Goal: Information Seeking & Learning: Learn about a topic

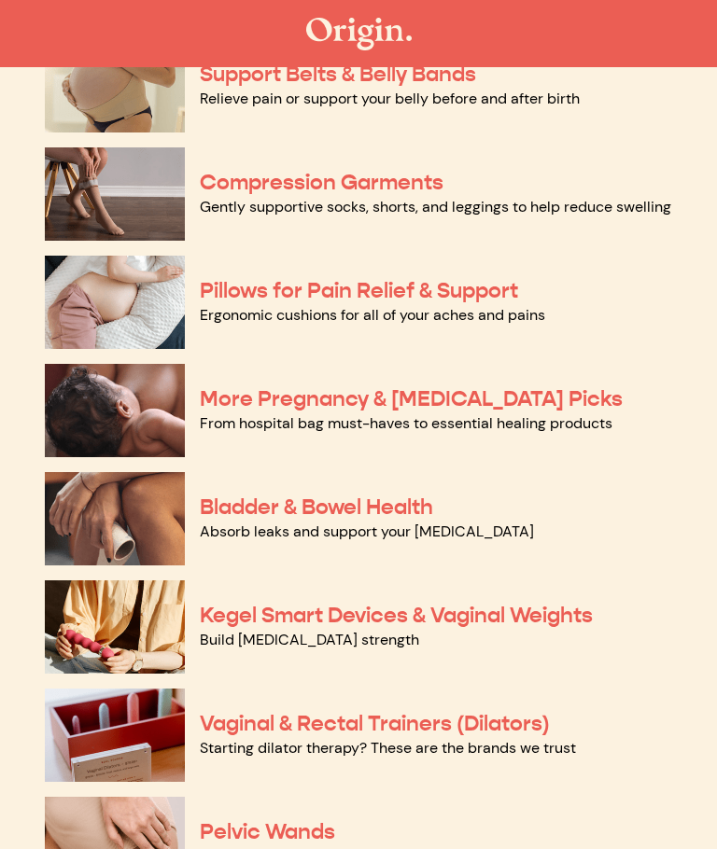
scroll to position [243, 0]
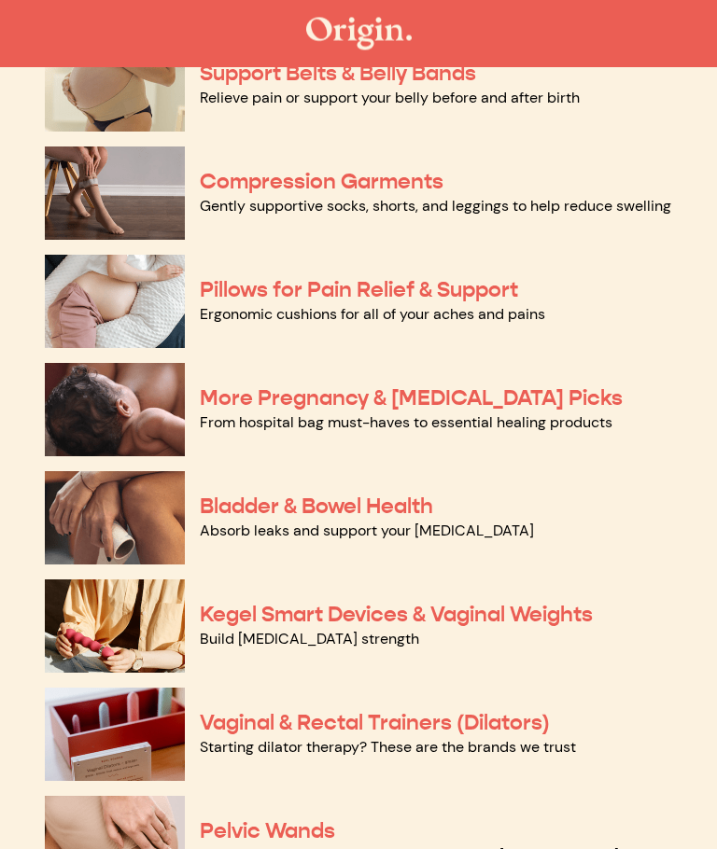
click at [97, 520] on img at bounding box center [115, 518] width 140 height 93
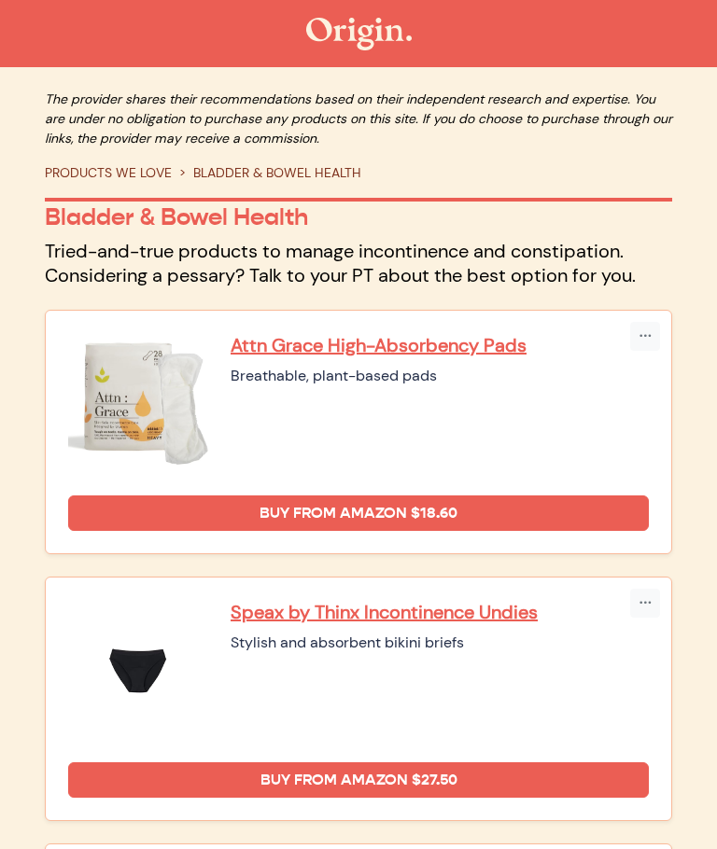
click at [338, 602] on p "Speax by Thinx Incontinence Undies" at bounding box center [439, 612] width 418 height 24
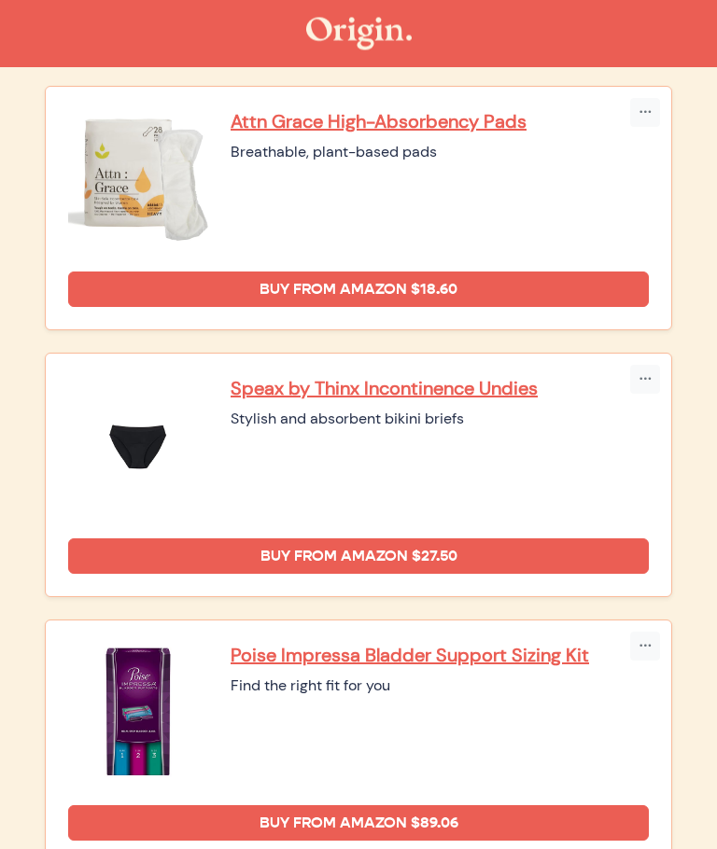
scroll to position [224, 0]
click at [317, 550] on link "Buy from Amazon $27.50" at bounding box center [358, 555] width 580 height 35
click at [276, 378] on p "Speax by Thinx Incontinence Undies" at bounding box center [439, 388] width 418 height 24
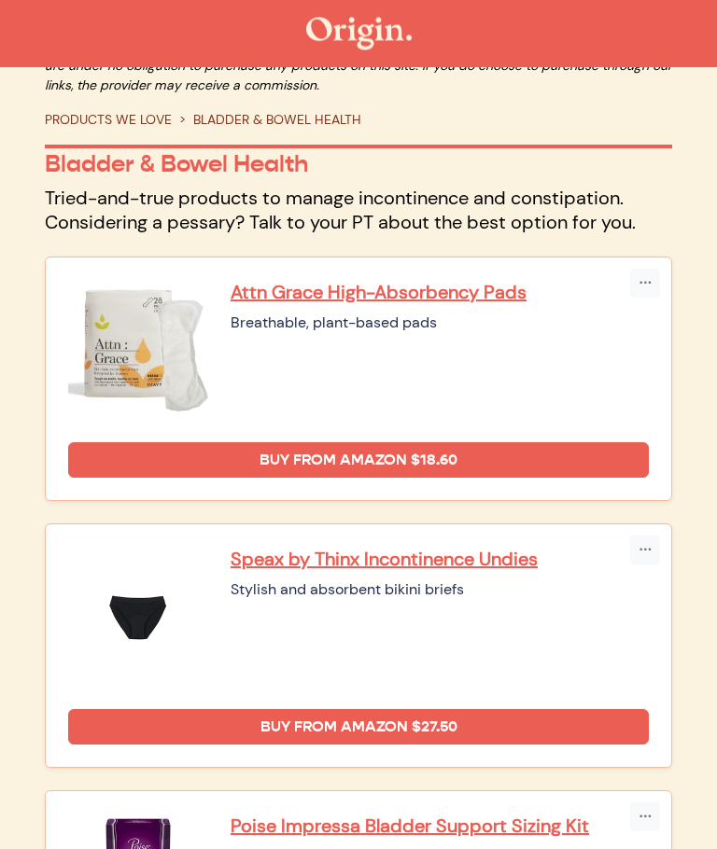
scroll to position [0, 0]
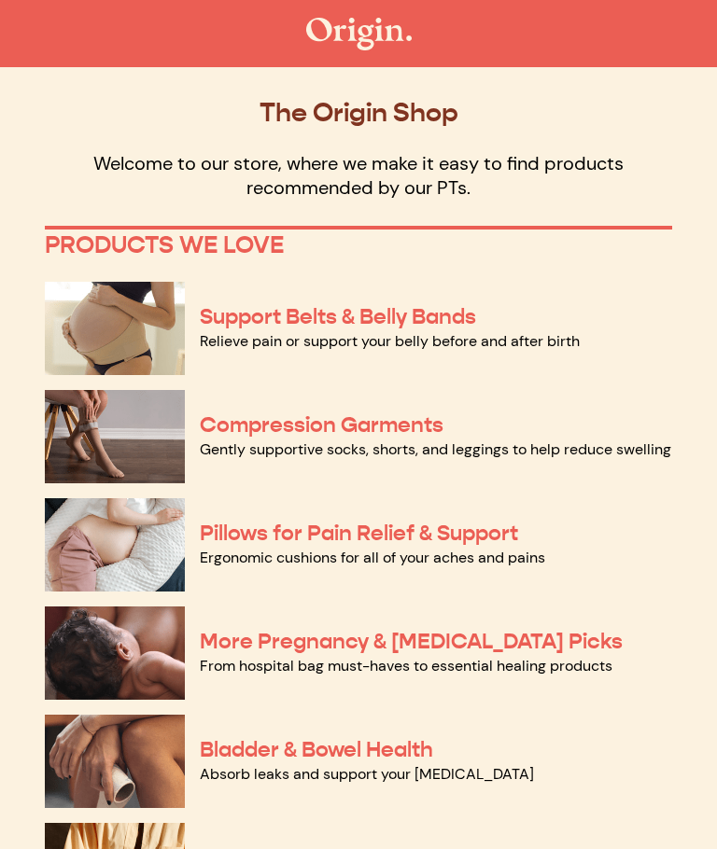
scroll to position [308, 0]
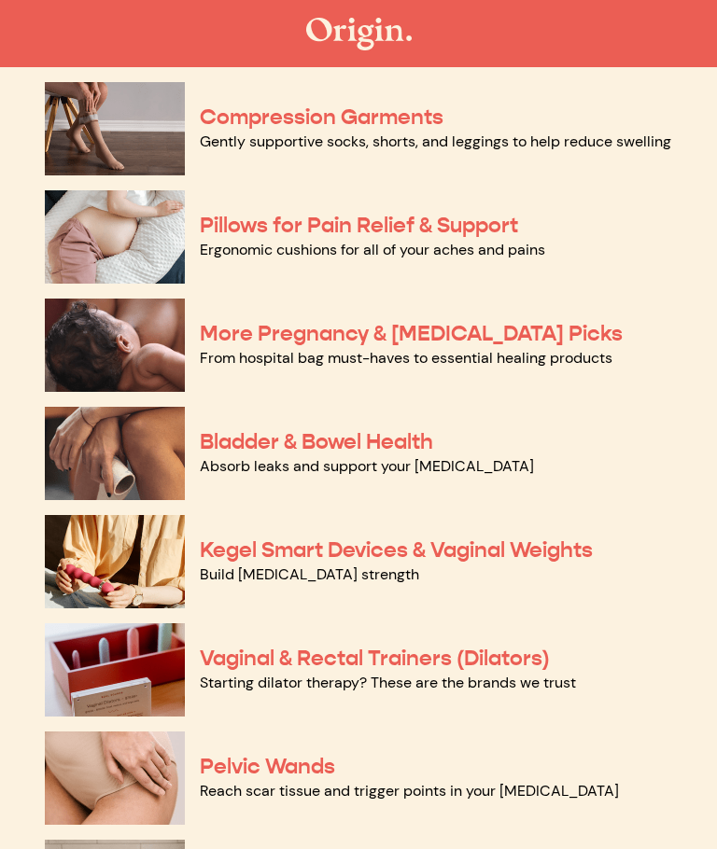
click at [314, 651] on link "Vaginal & Rectal Trainers (Dilators)" at bounding box center [375, 658] width 350 height 27
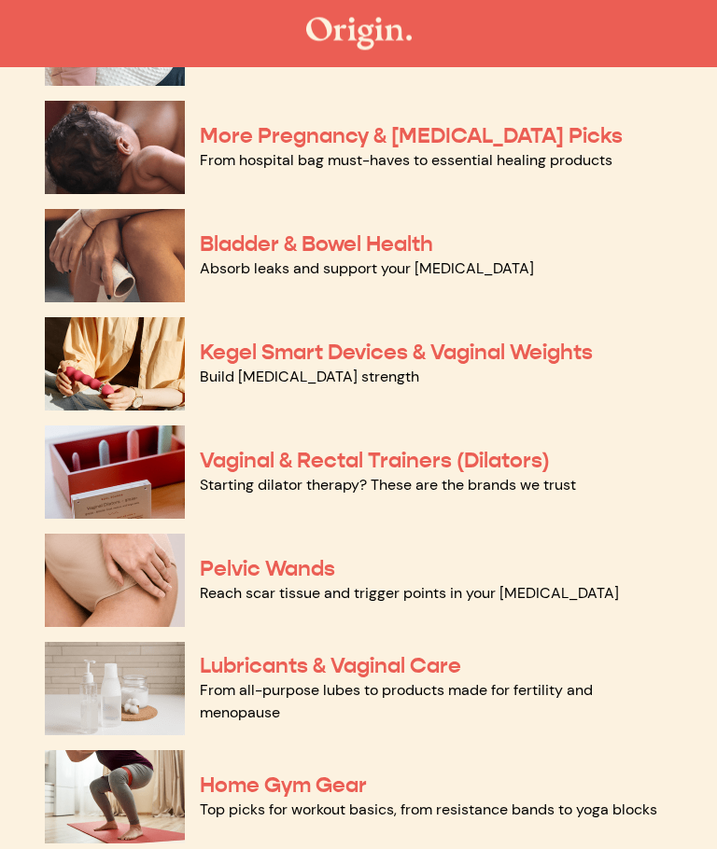
scroll to position [509, 0]
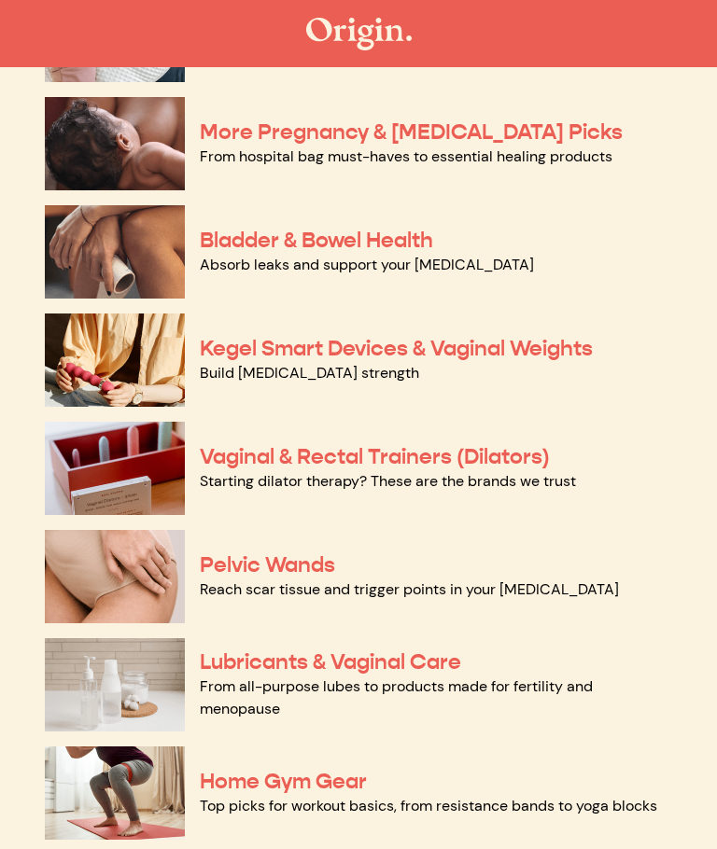
click at [302, 565] on link "Pelvic Wands" at bounding box center [267, 564] width 135 height 27
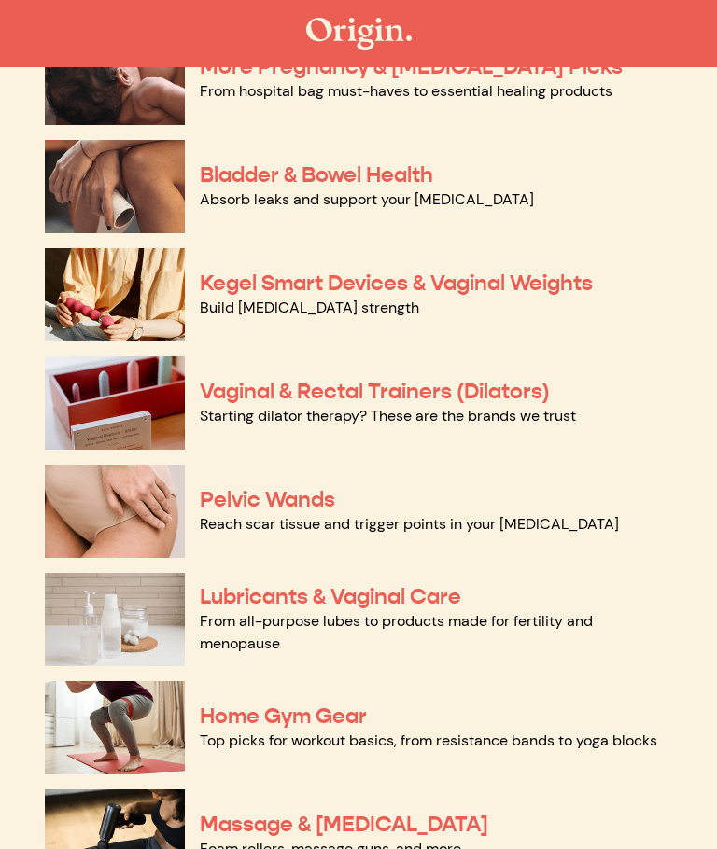
click at [227, 179] on link "Bladder & Bowel Health" at bounding box center [316, 174] width 233 height 27
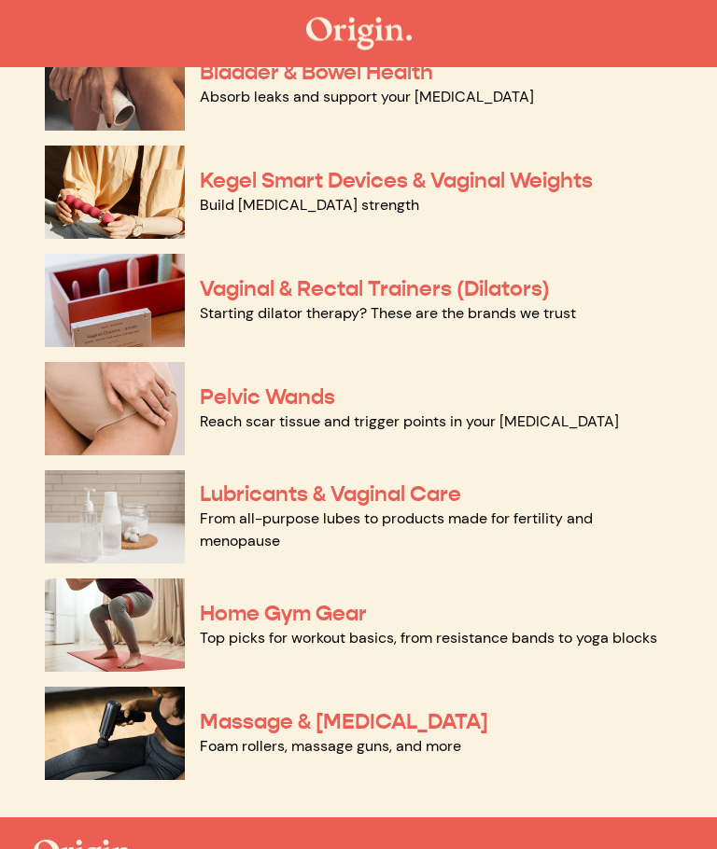
scroll to position [677, 0]
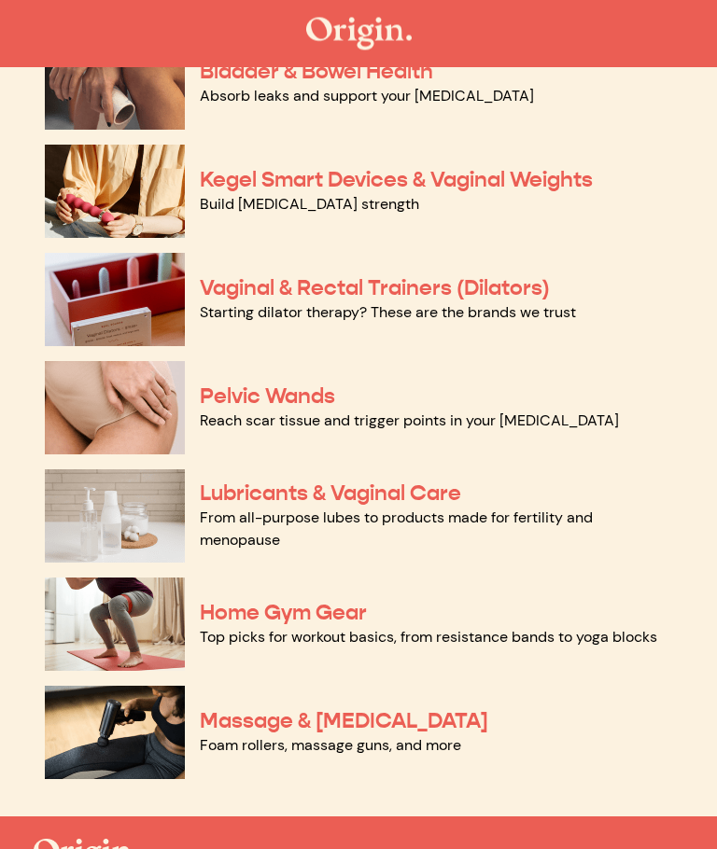
click at [240, 500] on link "Lubricants & Vaginal Care" at bounding box center [330, 494] width 261 height 27
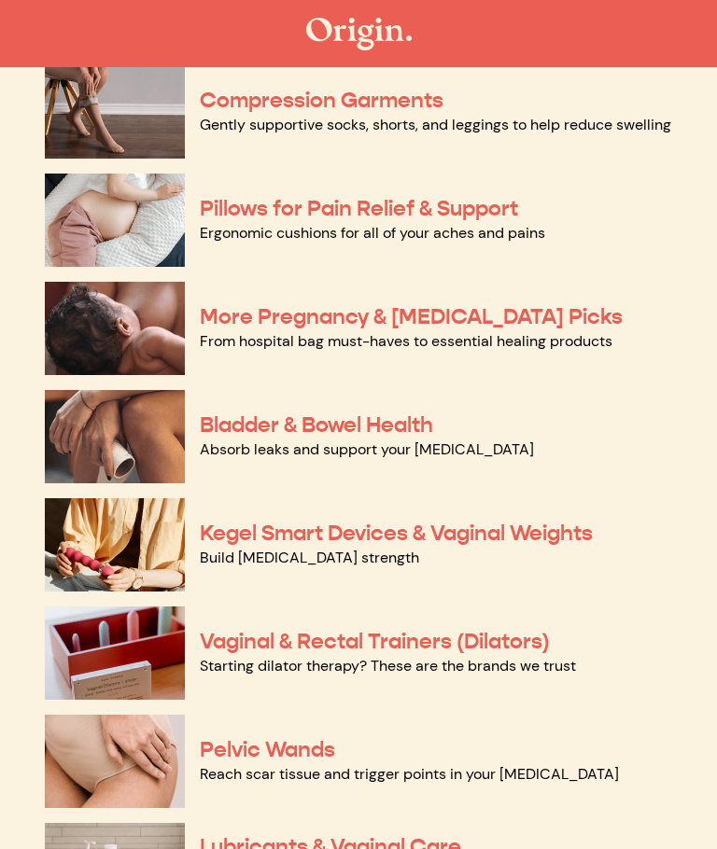
scroll to position [324, 0]
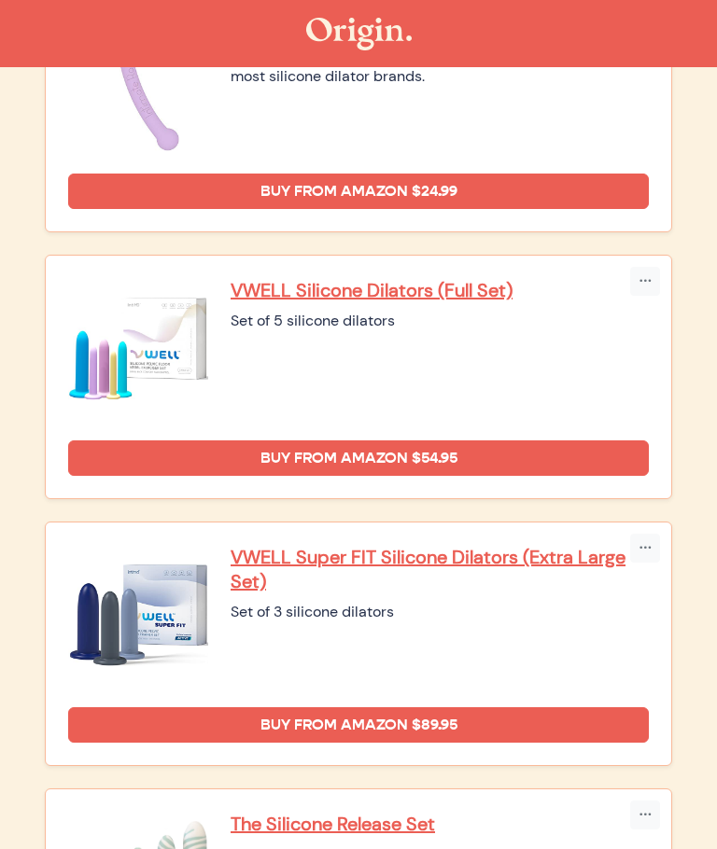
scroll to position [1437, 0]
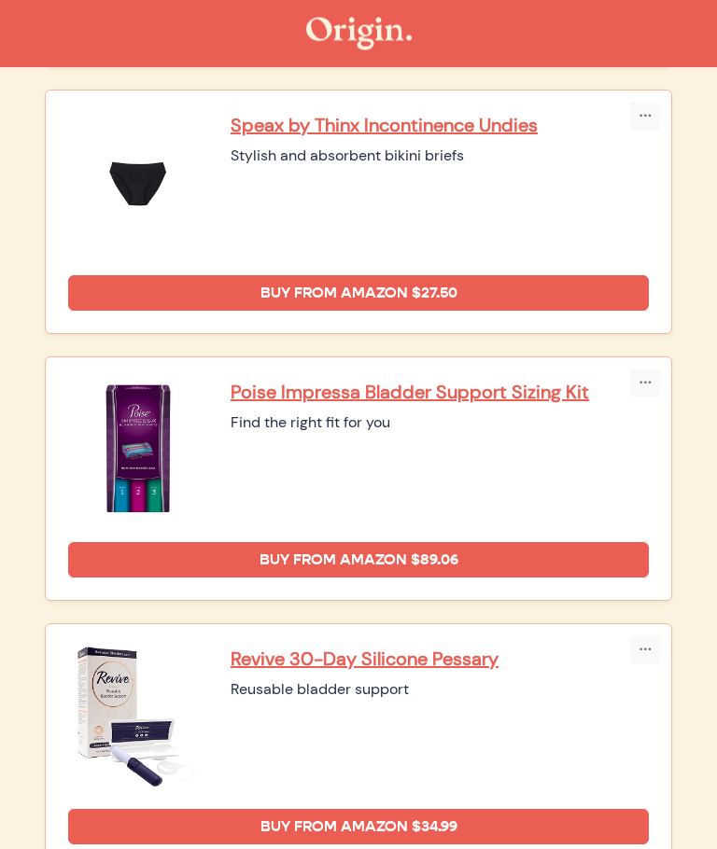
scroll to position [487, 0]
click at [329, 663] on p "Revive 30-Day Silicone Pessary" at bounding box center [439, 659] width 418 height 24
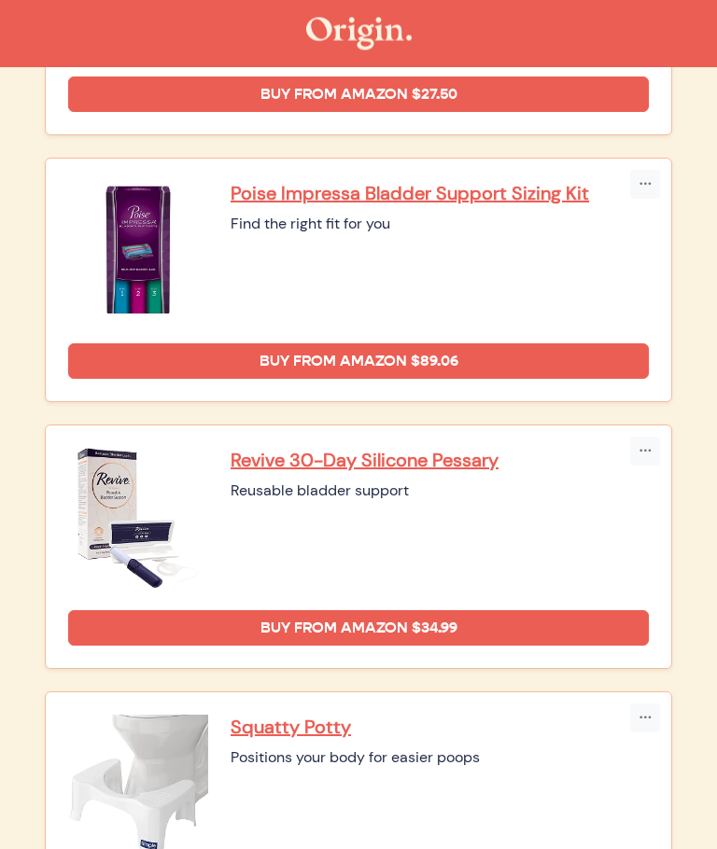
scroll to position [698, 0]
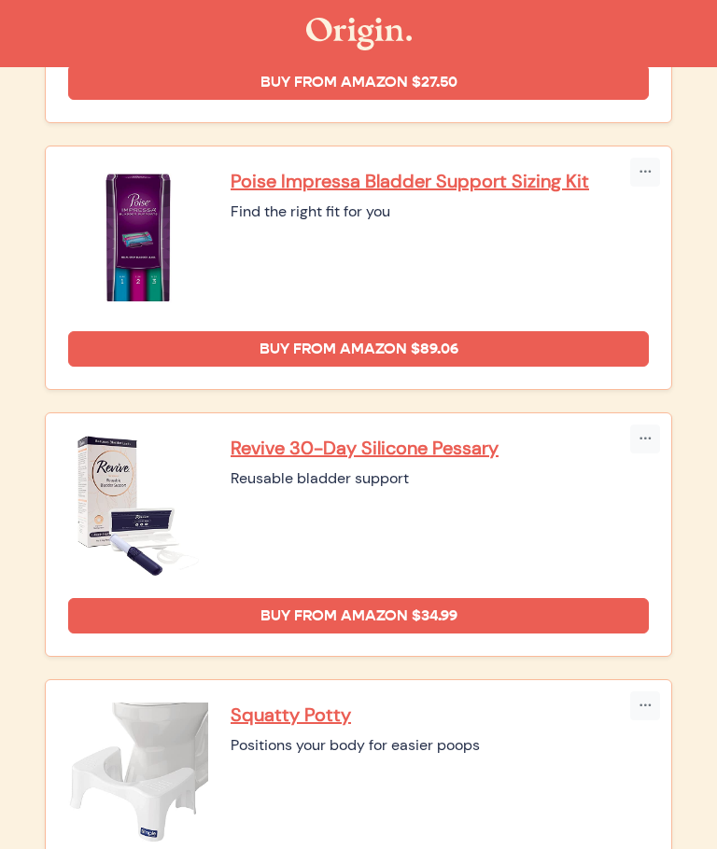
click at [289, 431] on div "Revive 30-Day Silicone Pessary Reusable bladder support Buy from Amazon $34.99" at bounding box center [358, 534] width 625 height 243
click at [274, 442] on p "Revive 30-Day Silicone Pessary" at bounding box center [439, 448] width 418 height 24
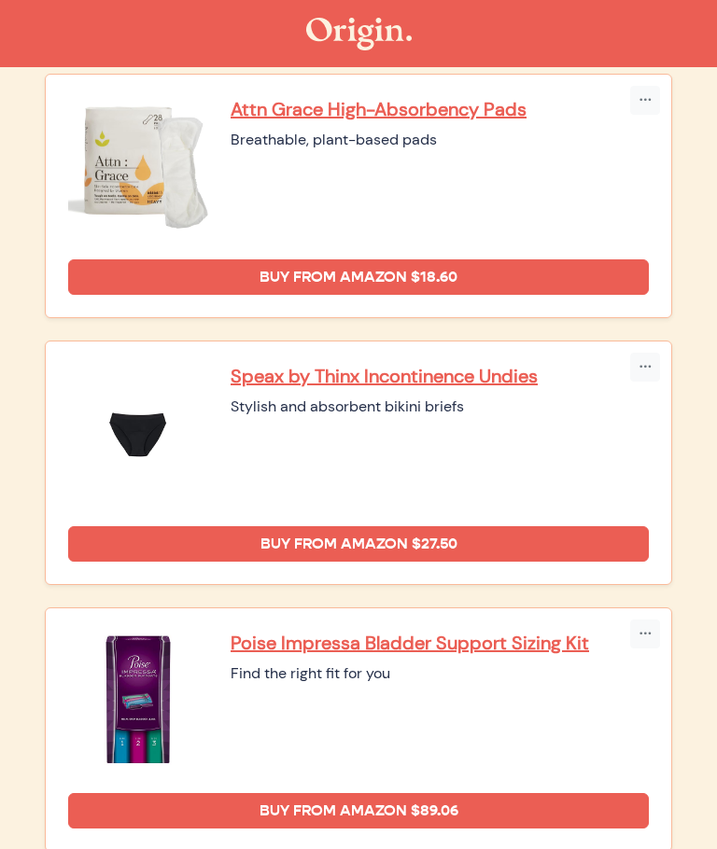
scroll to position [0, 0]
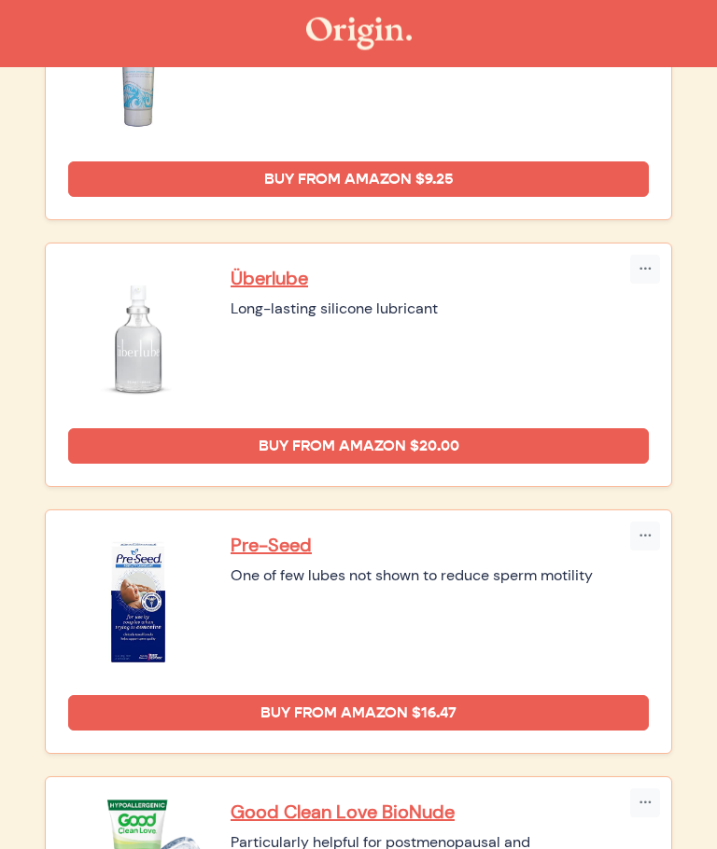
scroll to position [337, 0]
